Goal: Transaction & Acquisition: Purchase product/service

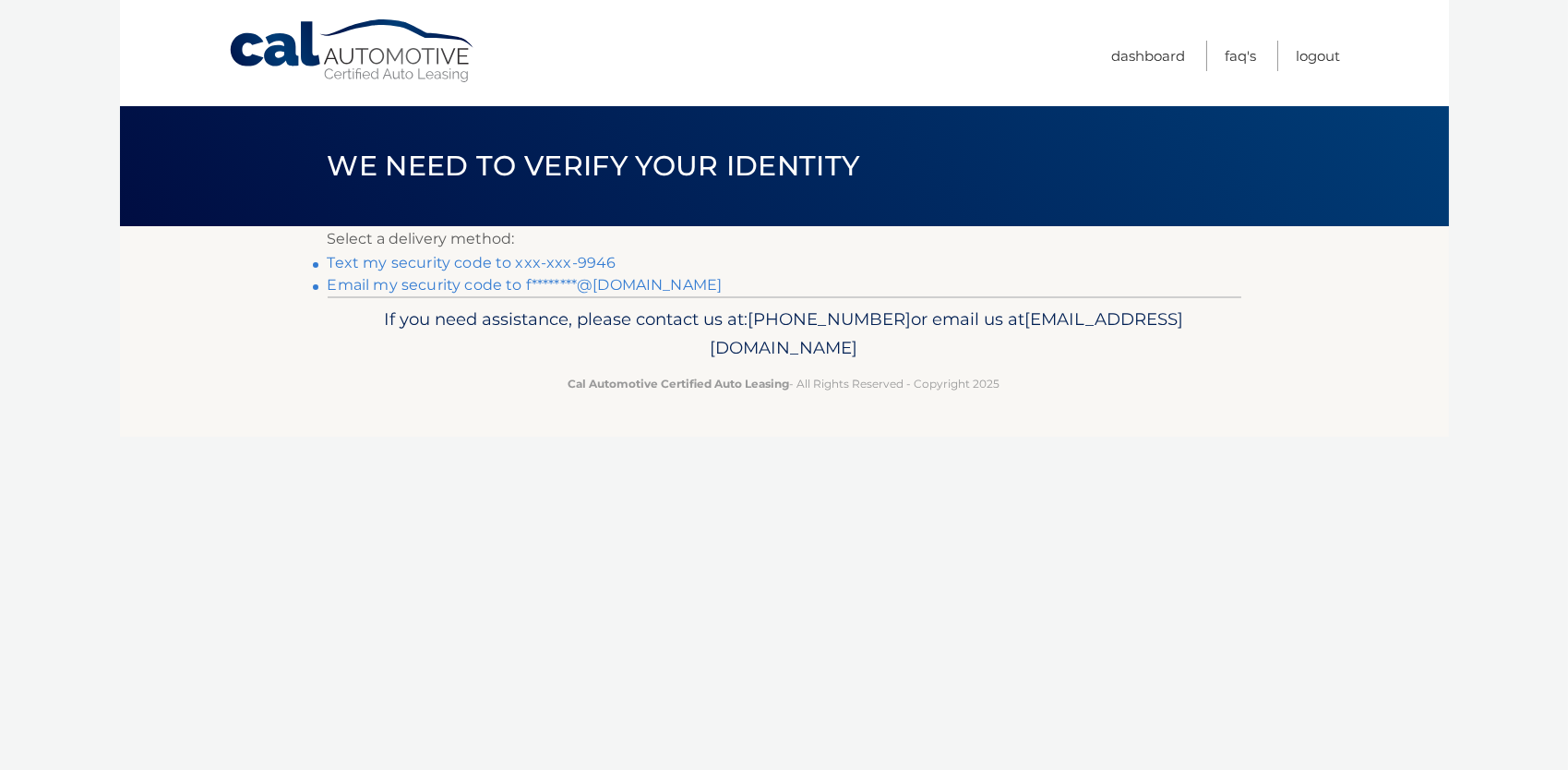
click at [464, 264] on link "Text my security code to xxx-xxx-9946" at bounding box center [472, 263] width 289 height 18
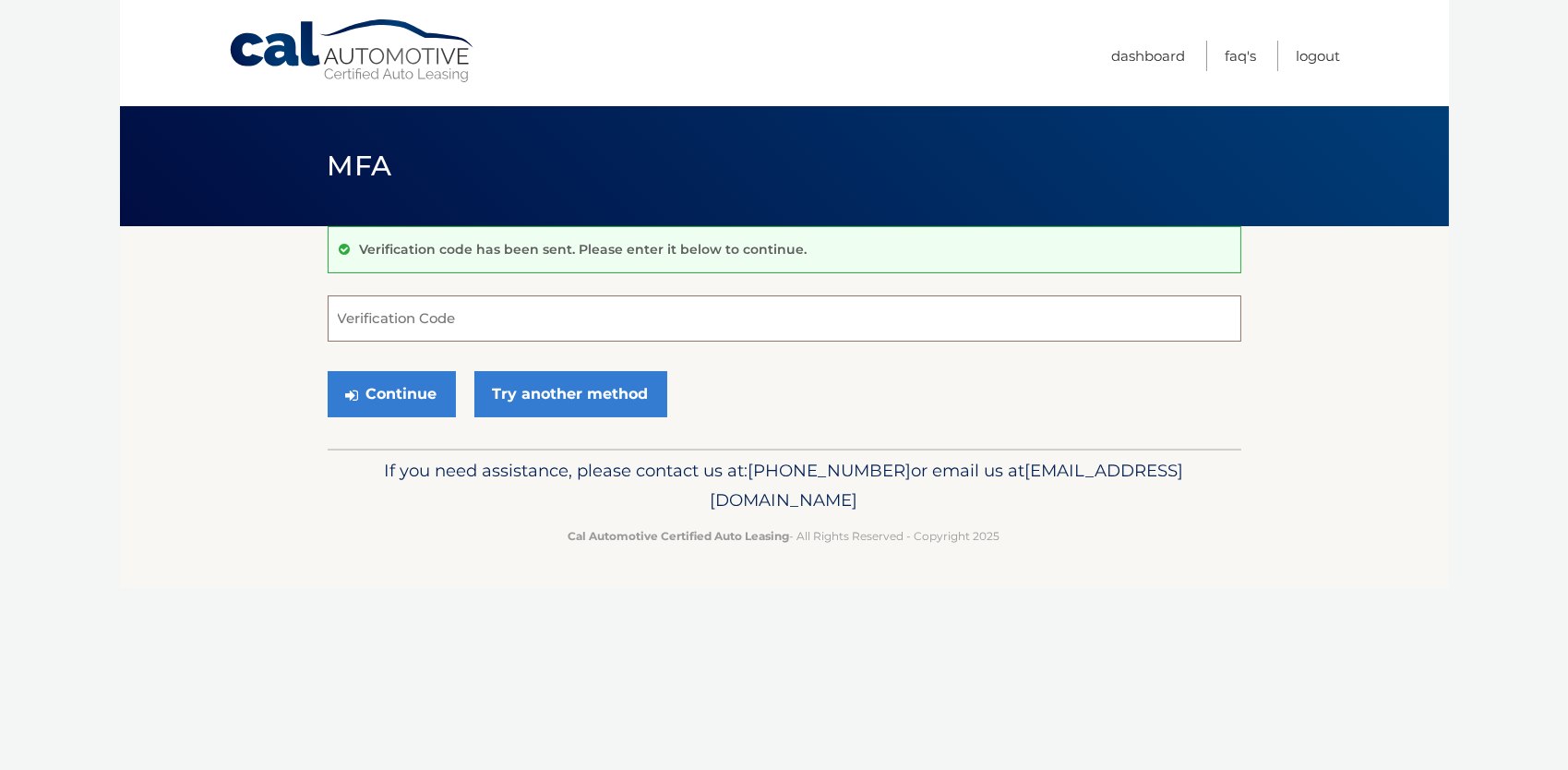
click at [434, 322] on input "Verification Code" at bounding box center [784, 319] width 914 height 46
type input "398985"
click at [424, 401] on button "Continue" at bounding box center [392, 395] width 128 height 46
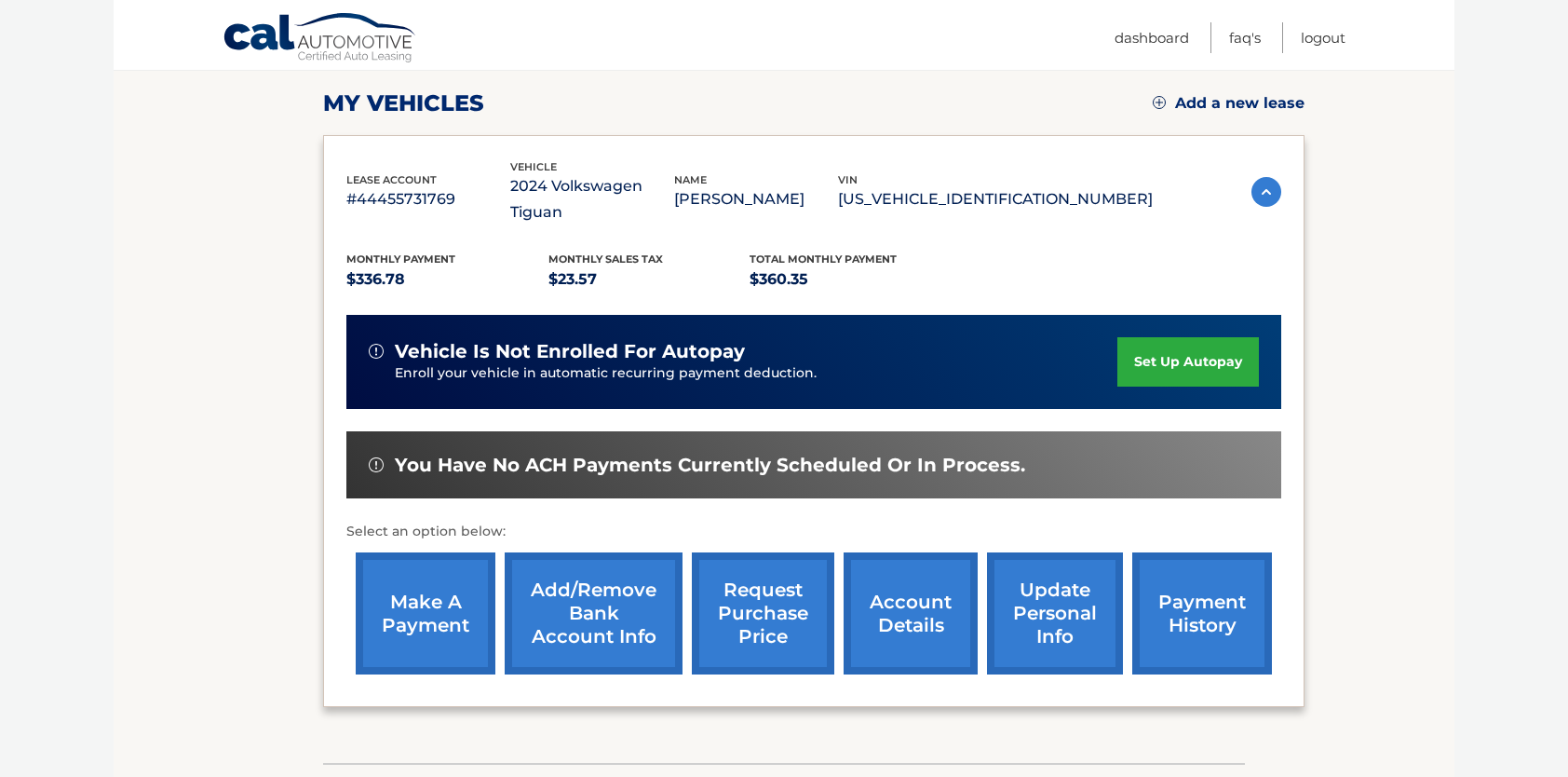
scroll to position [280, 0]
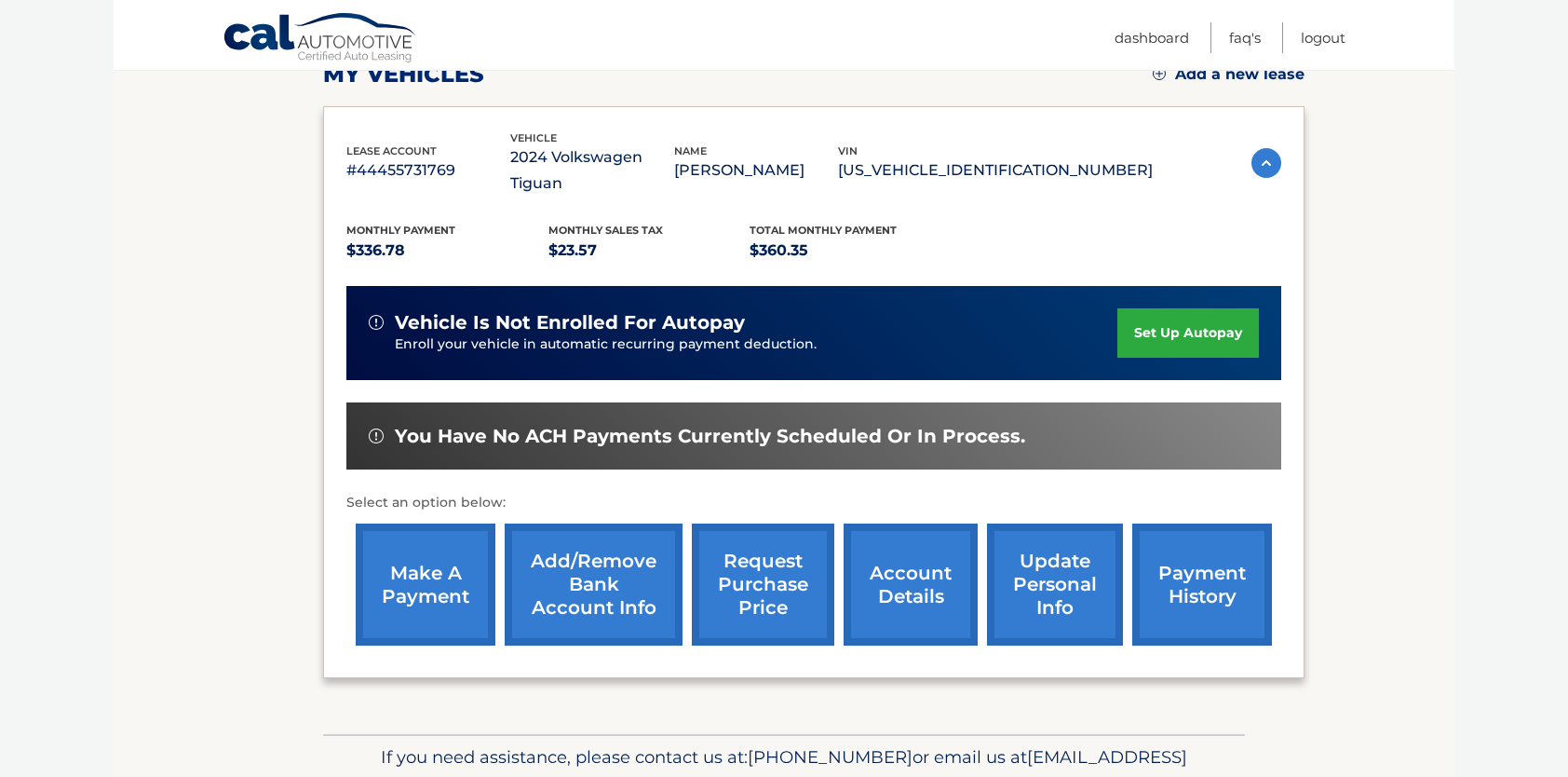
click at [449, 545] on link "make a payment" at bounding box center [426, 584] width 140 height 122
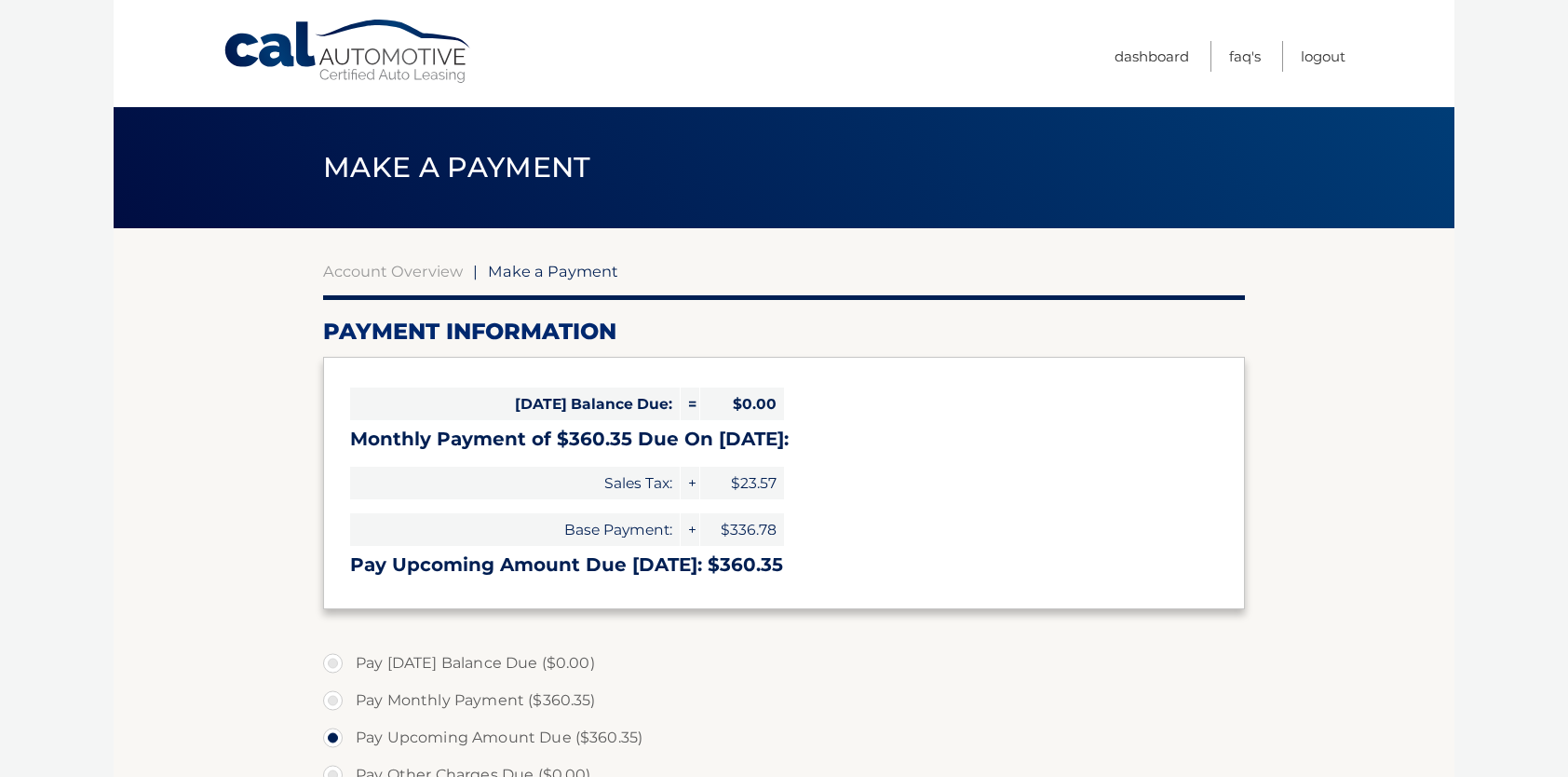
select select "MThjZjkzZWMtNWYzZC00NjJiLTg5OTgtZmE2OTgzNmMyODVm"
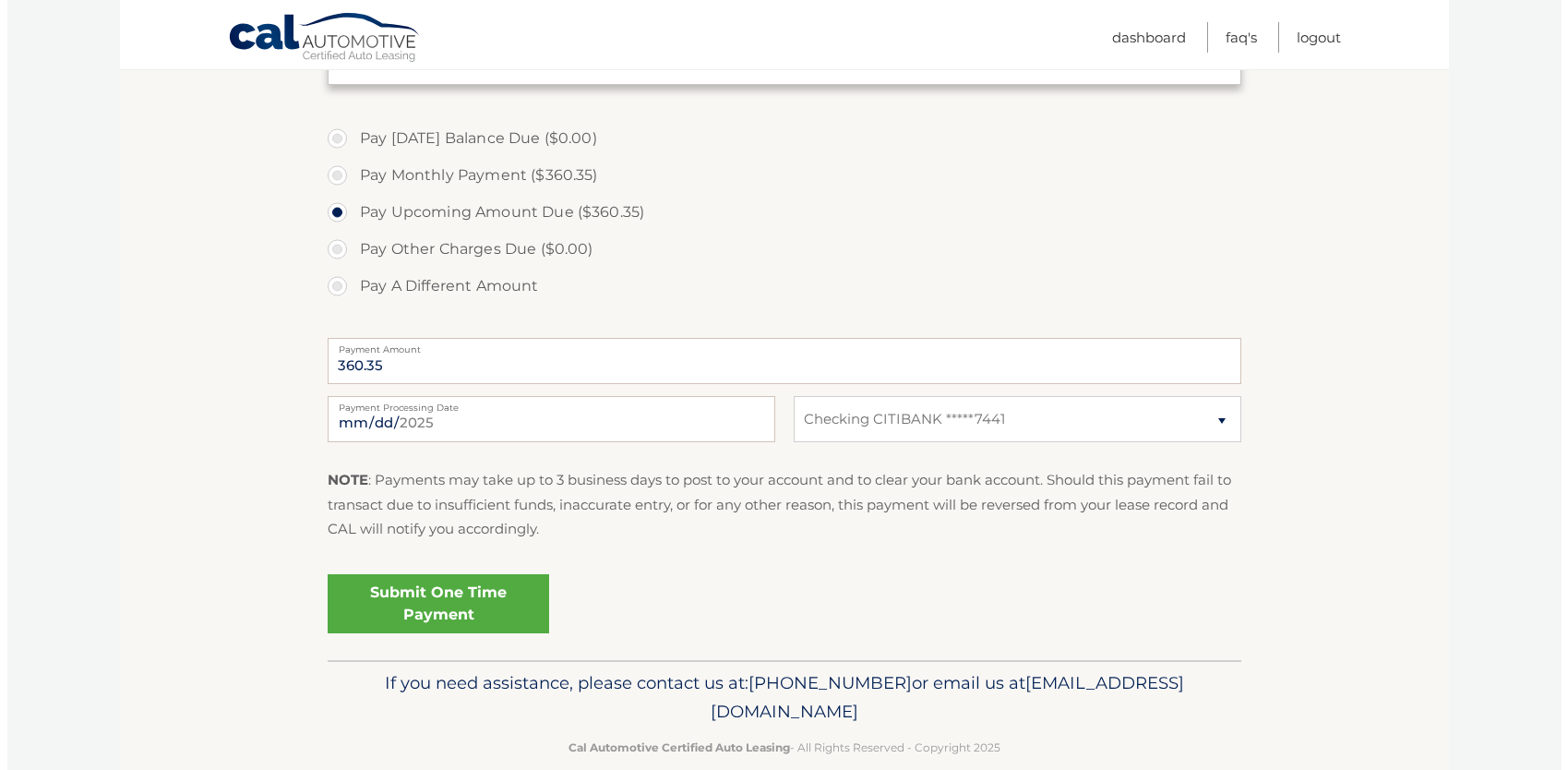
scroll to position [548, 0]
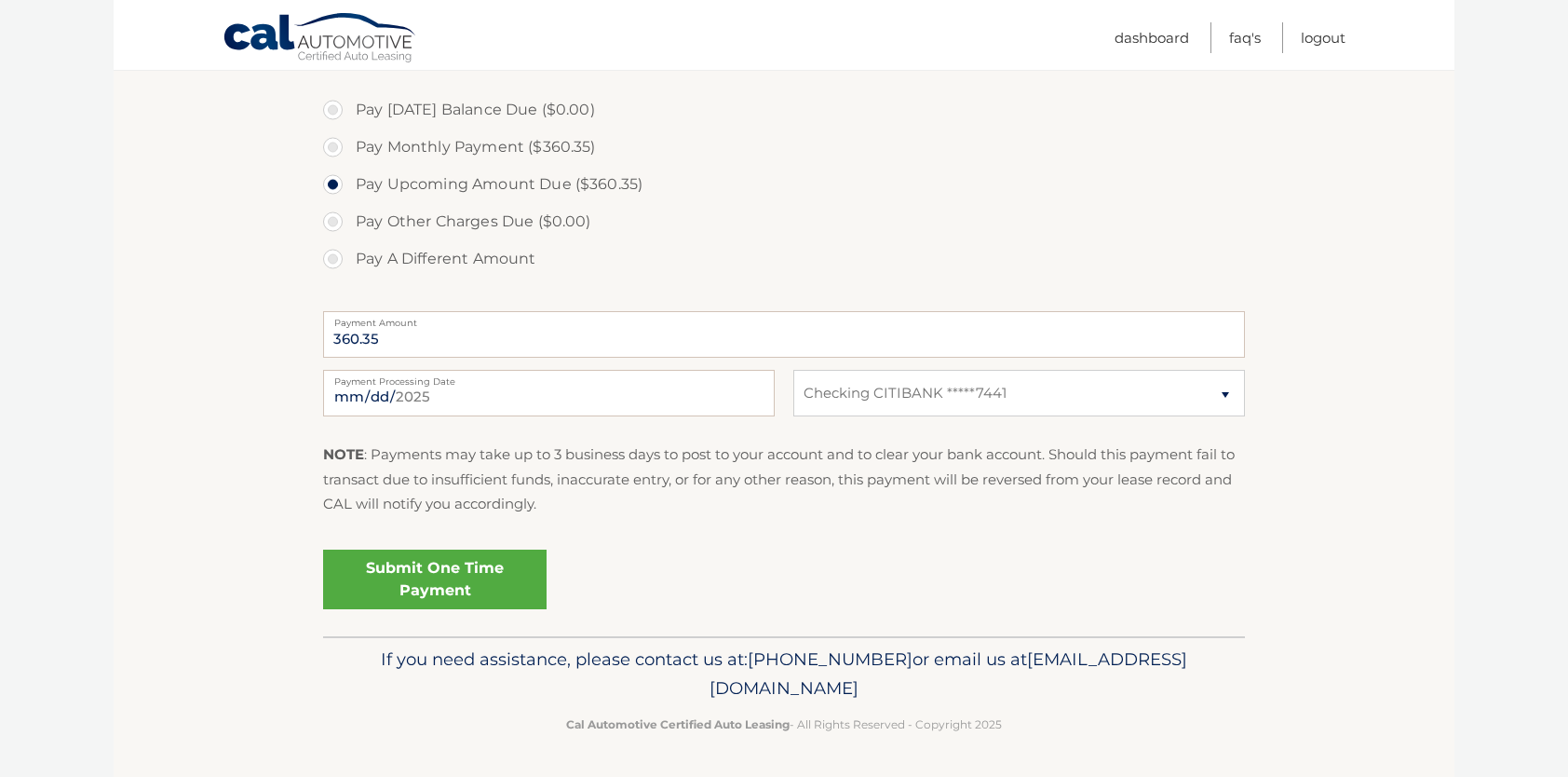
click at [415, 570] on link "Submit One Time Payment" at bounding box center [435, 579] width 224 height 60
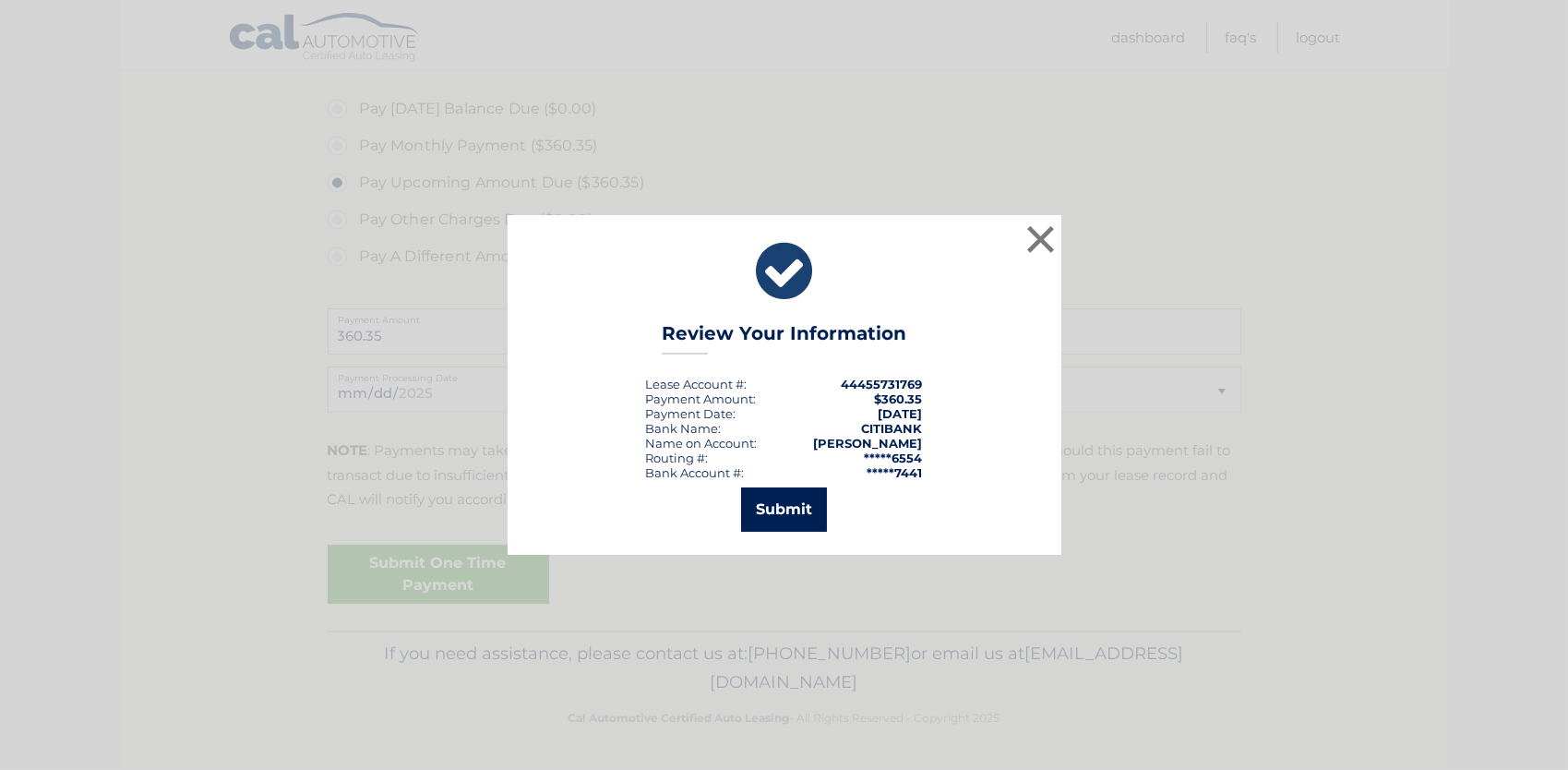
click at [798, 504] on button "Submit" at bounding box center [784, 509] width 86 height 44
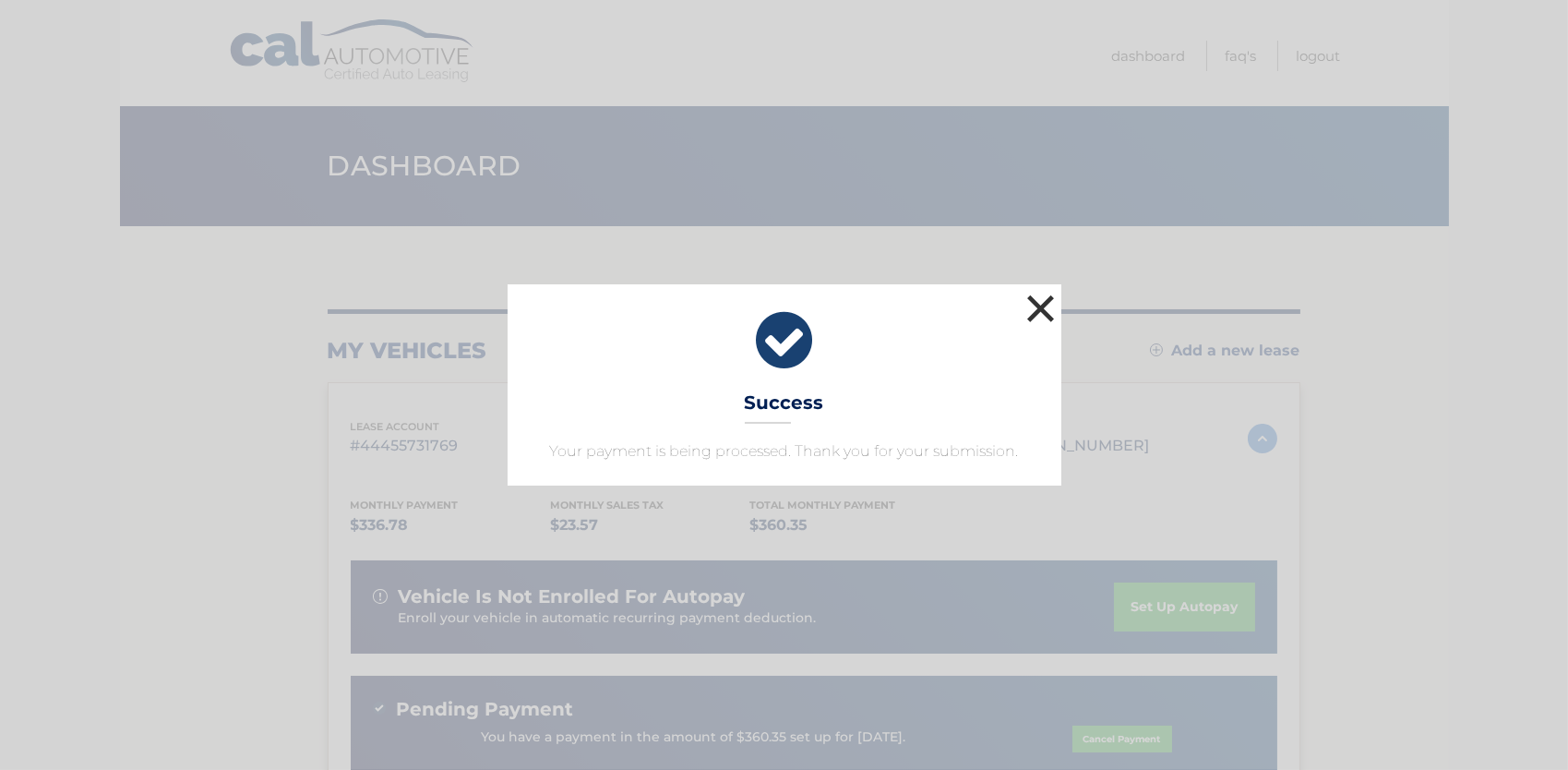
click at [1039, 304] on button "×" at bounding box center [1041, 309] width 37 height 37
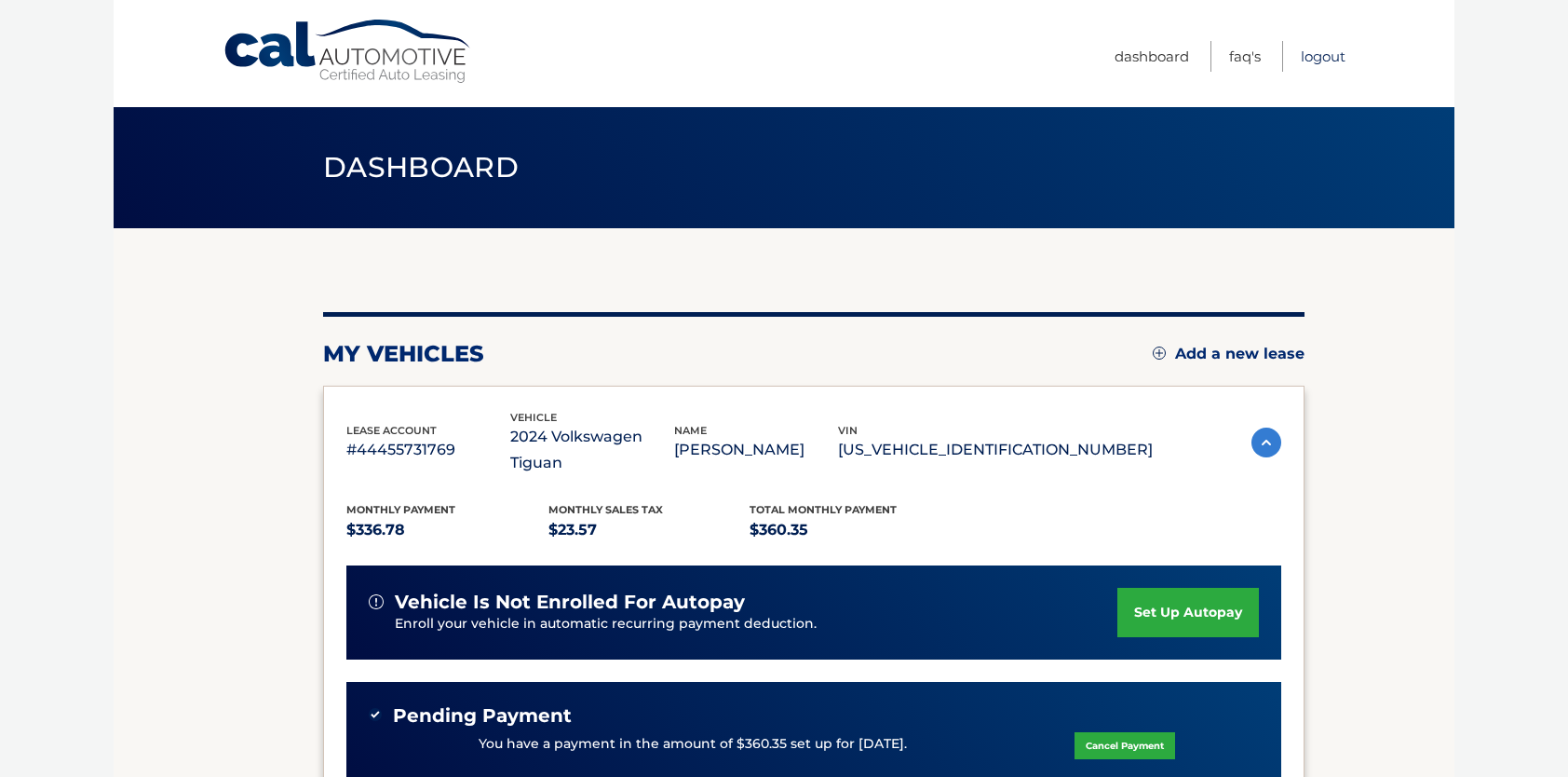
click at [1320, 55] on link "Logout" at bounding box center [1323, 56] width 45 height 31
